Goal: Task Accomplishment & Management: Manage account settings

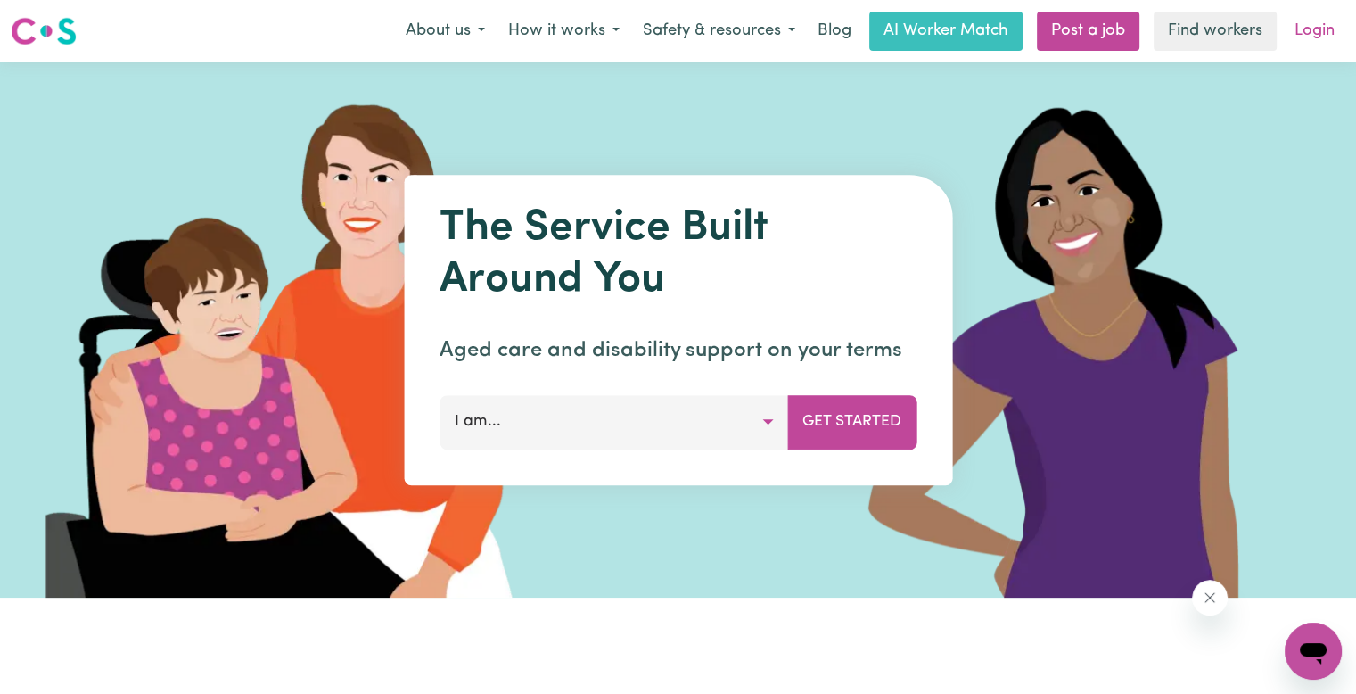
click at [1309, 47] on link "Login" at bounding box center [1315, 31] width 62 height 39
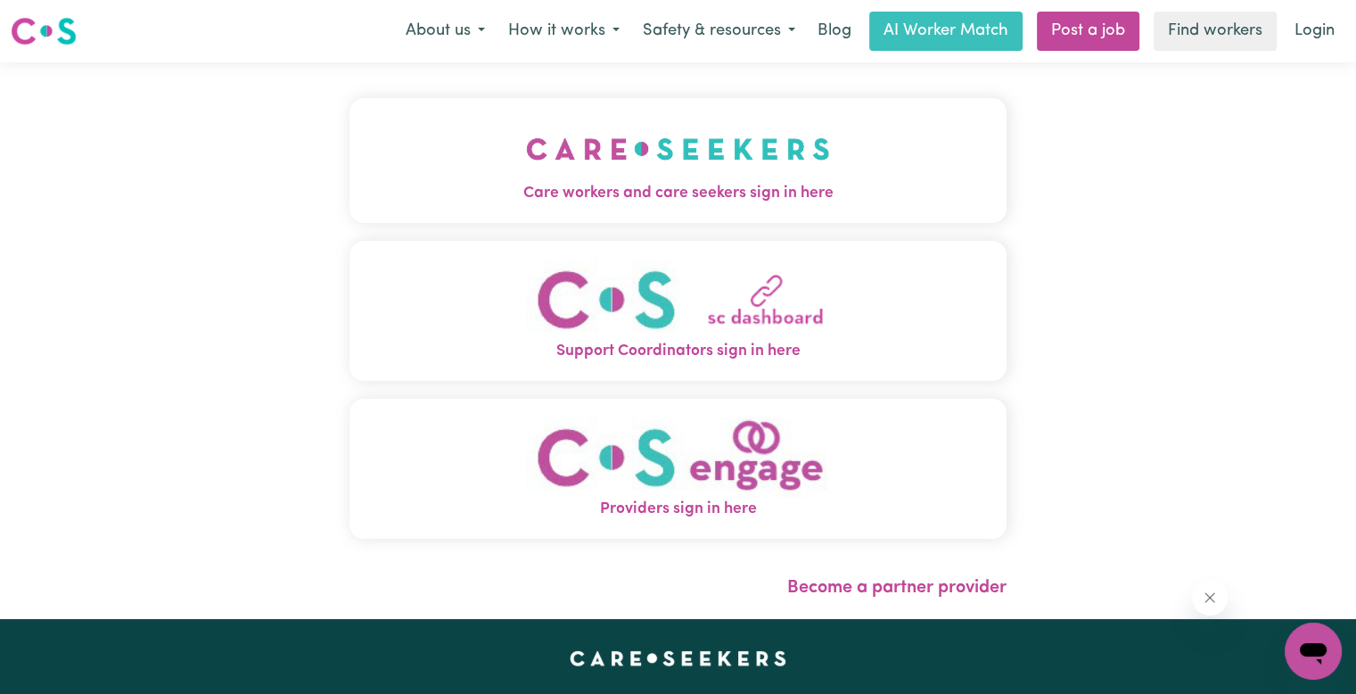
click at [831, 173] on button "Care workers and care seekers sign in here" at bounding box center [678, 160] width 657 height 125
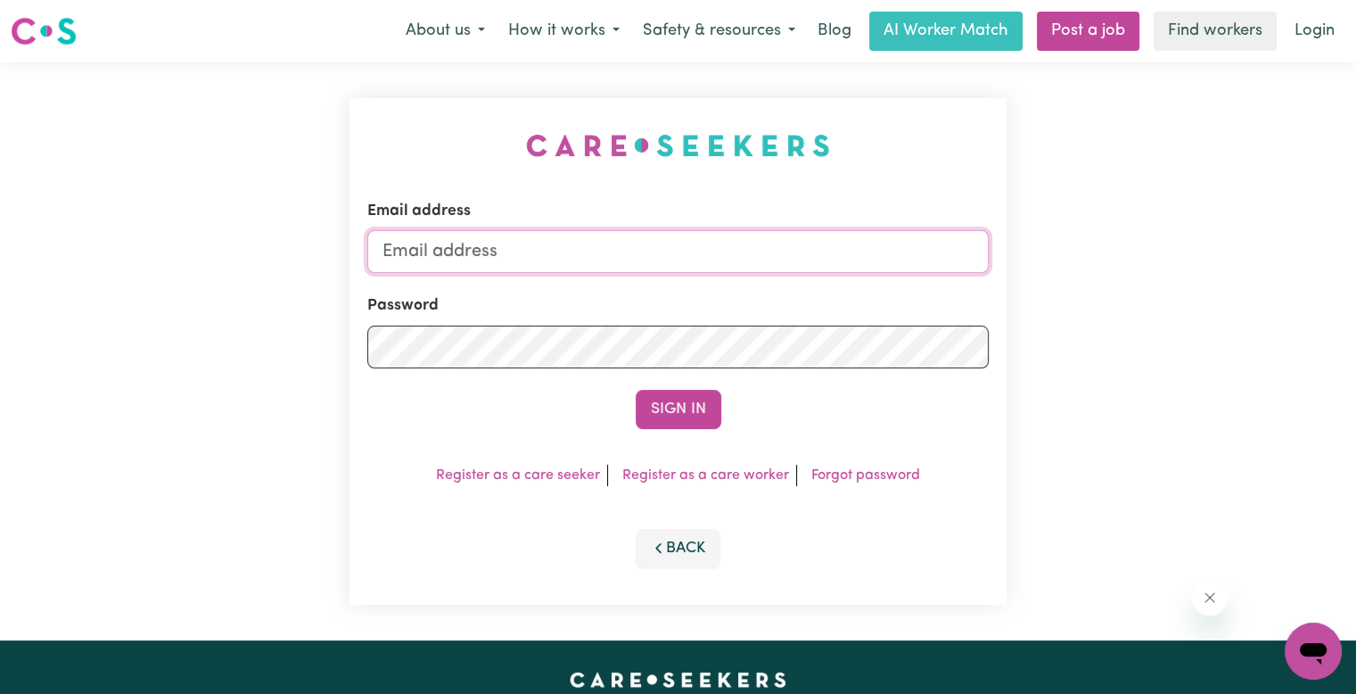
click at [456, 247] on input "Email address" at bounding box center [678, 251] width 622 height 43
drag, startPoint x: 483, startPoint y: 258, endPoint x: 748, endPoint y: 240, distance: 265.5
click at [746, 249] on input "superuser~will" at bounding box center [678, 251] width 622 height 43
paste input "[EMAIL_ADDRESS][DOMAIN_NAME]"
type input "[EMAIL_ADDRESS][DOMAIN_NAME]"
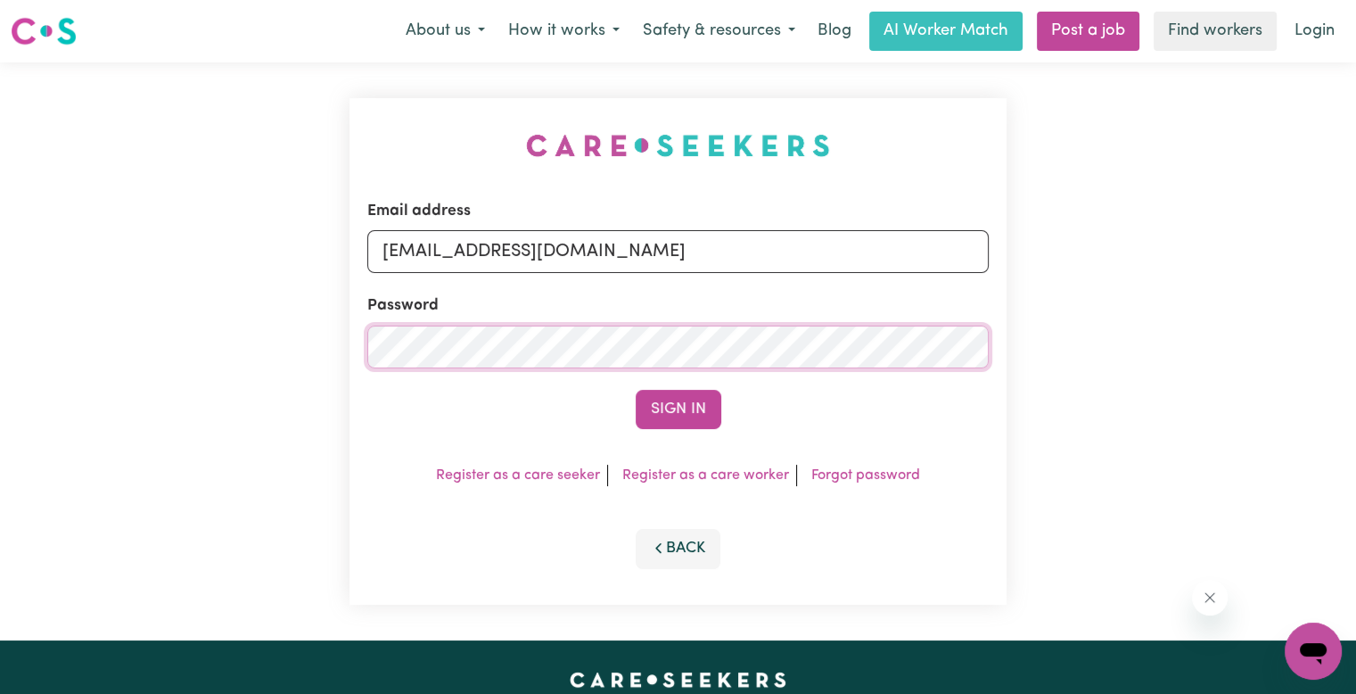
click at [636, 390] on button "Sign In" at bounding box center [679, 409] width 86 height 39
